Goal: Navigation & Orientation: Understand site structure

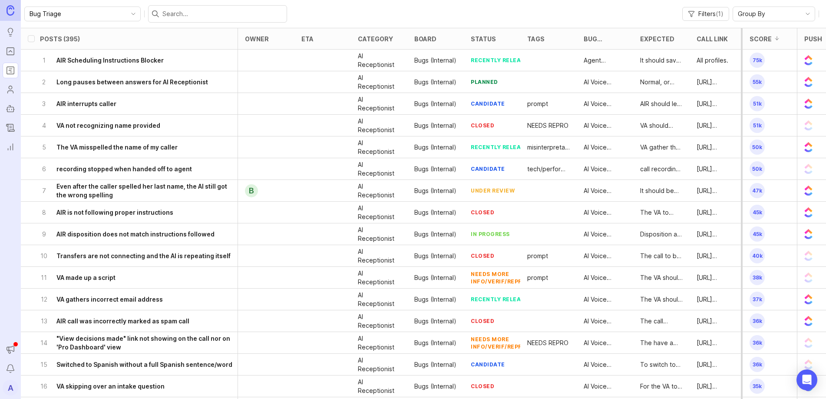
click at [9, 58] on link "Portal" at bounding box center [11, 51] width 16 height 16
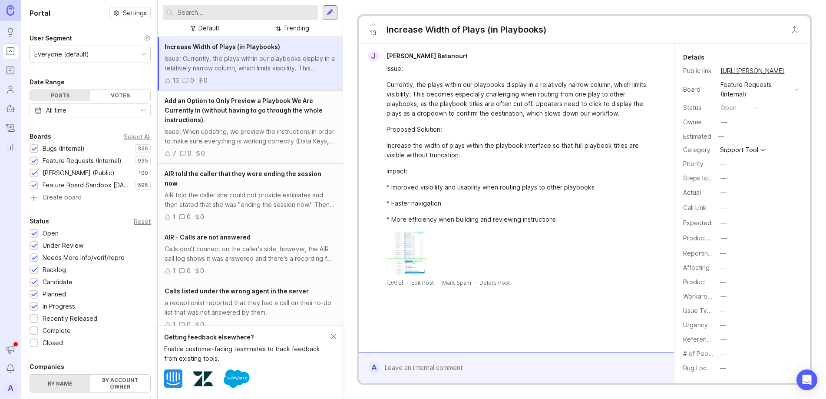
click at [9, 69] on icon "Roadmaps" at bounding box center [11, 70] width 10 height 10
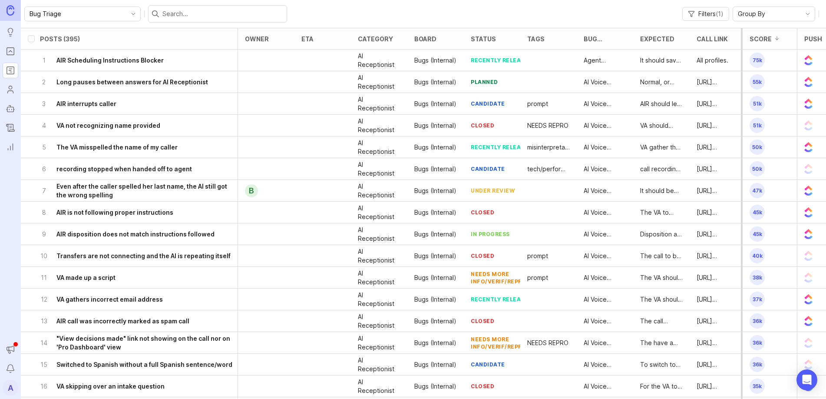
click at [11, 83] on link "Users" at bounding box center [11, 90] width 16 height 16
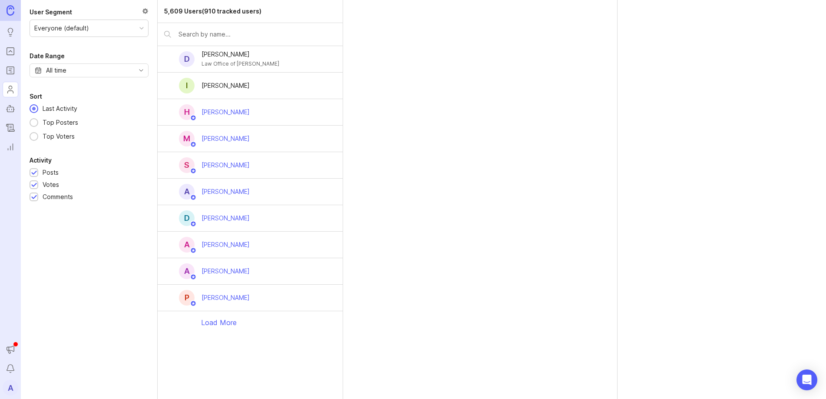
click at [10, 73] on icon "Roadmaps" at bounding box center [11, 70] width 10 height 10
